Goal: Task Accomplishment & Management: Use online tool/utility

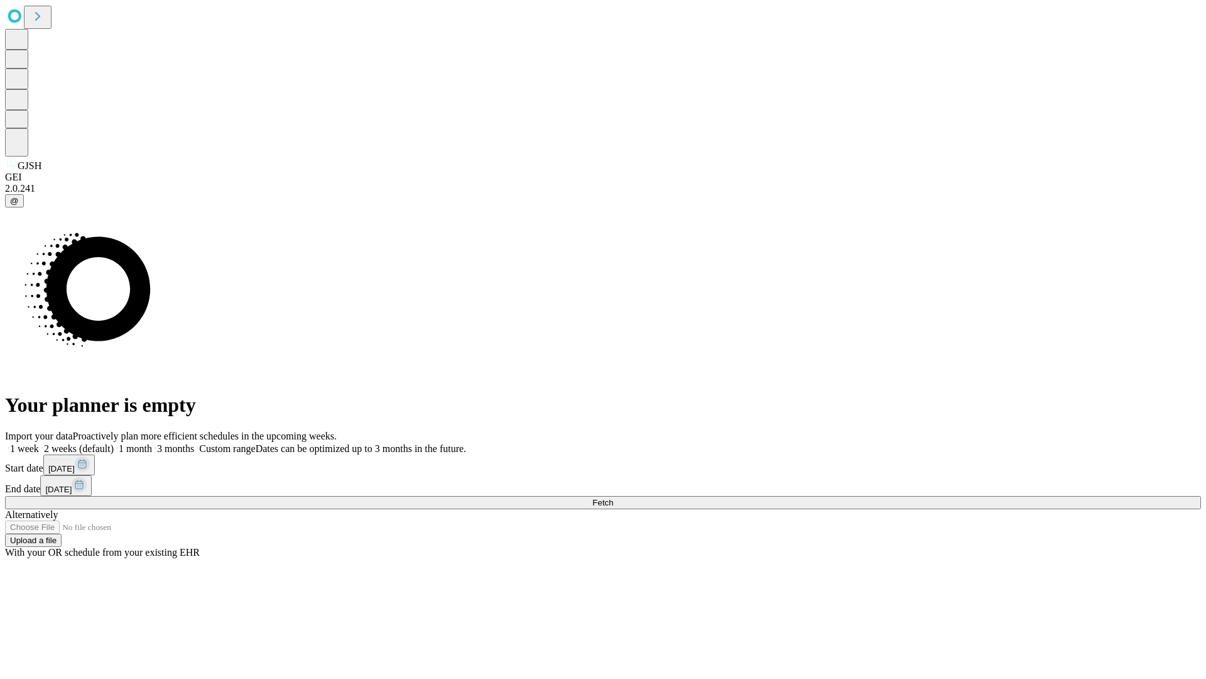
click at [613, 498] on span "Fetch" at bounding box center [603, 502] width 21 height 9
